Goal: Task Accomplishment & Management: Complete application form

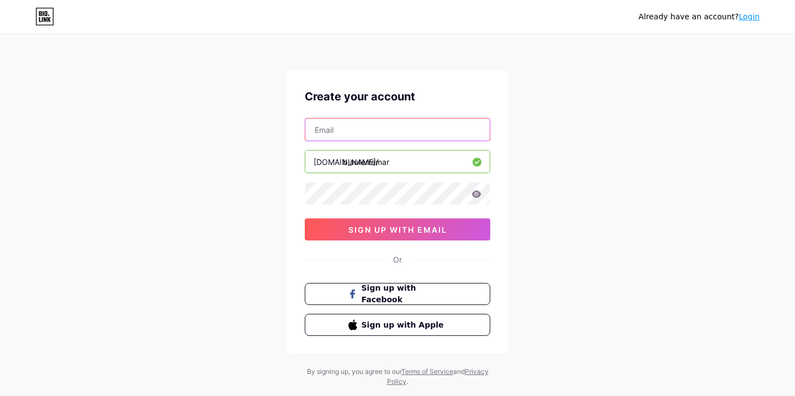
click at [383, 124] on input "text" at bounding box center [397, 130] width 184 height 22
type input "[EMAIL_ADDRESS][DOMAIN_NAME]"
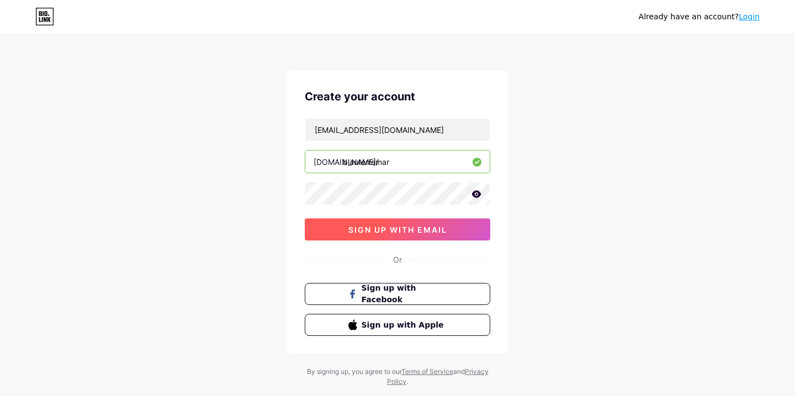
click at [389, 227] on span "sign up with email" at bounding box center [397, 229] width 99 height 9
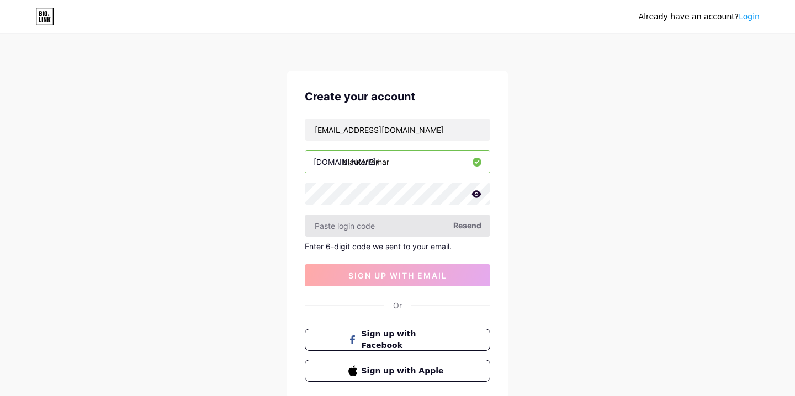
click at [388, 222] on input "text" at bounding box center [397, 226] width 184 height 22
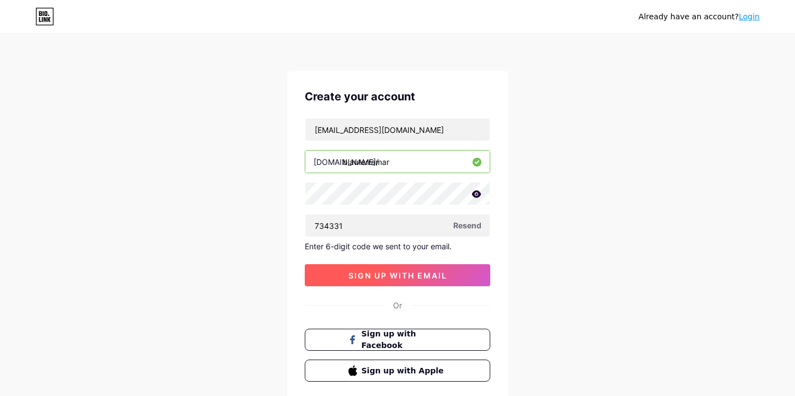
type input "734331"
click at [400, 270] on button "sign up with email" at bounding box center [398, 275] width 186 height 22
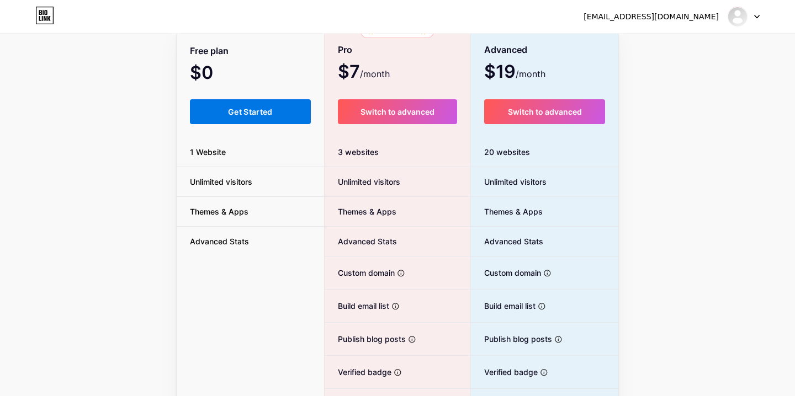
scroll to position [82, 0]
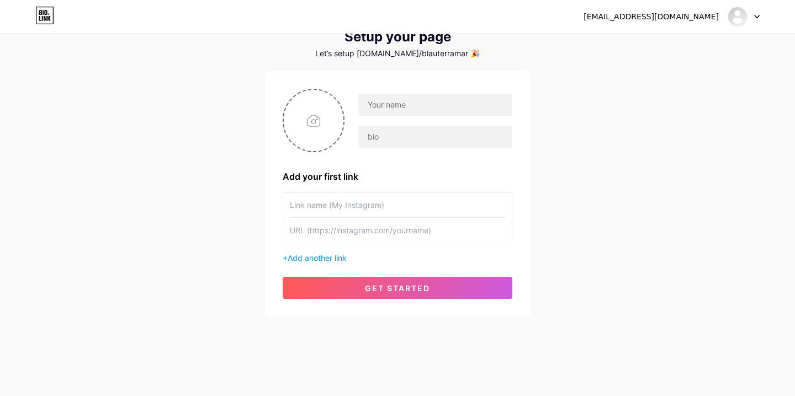
scroll to position [41, 0]
